Goal: Obtain resource: Obtain resource

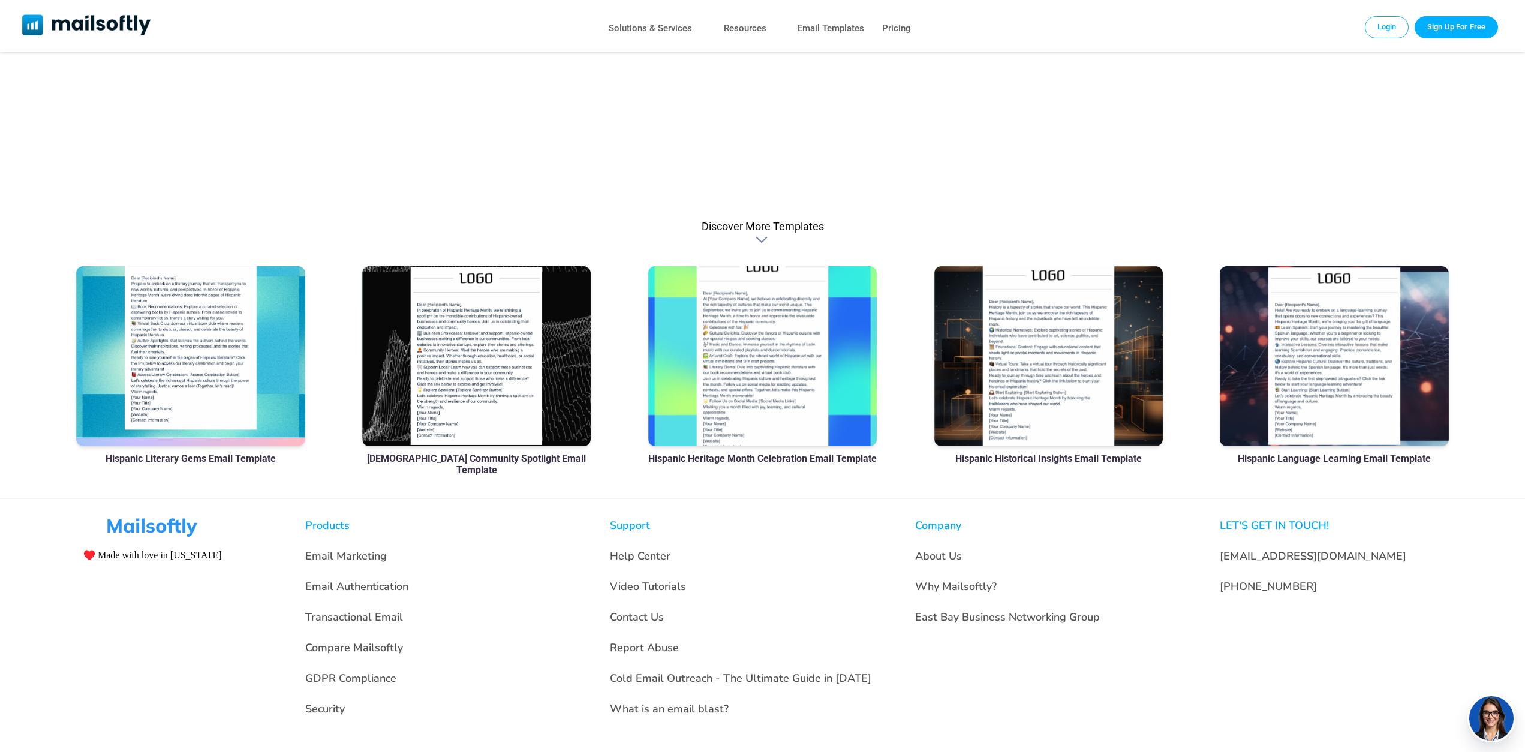
scroll to position [768, 0]
